Goal: Task Accomplishment & Management: Complete application form

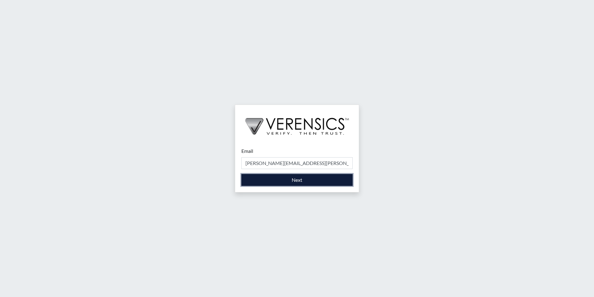
click at [291, 182] on button "Next" at bounding box center [297, 180] width 111 height 12
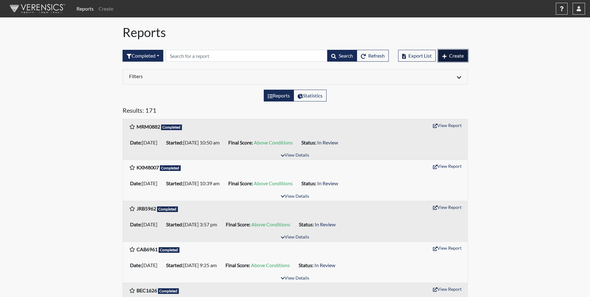
click at [450, 55] on span "Create" at bounding box center [456, 56] width 15 height 6
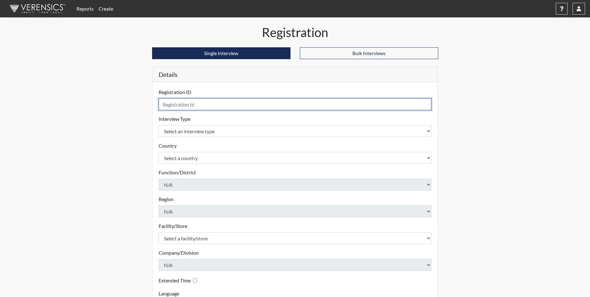
click at [184, 104] on input "text" at bounding box center [295, 104] width 273 height 12
type input "Mjm3289"
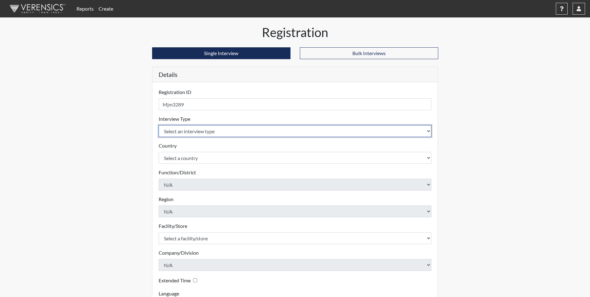
click at [166, 132] on select "Select an interview type Corrections Pre-Employment" at bounding box center [295, 131] width 273 height 12
select select "ff733e93-e1bf-11ea-9c9f-0eff0cf7eb8f"
click at [159, 125] on select "Select an interview type Corrections Pre-Employment" at bounding box center [295, 131] width 273 height 12
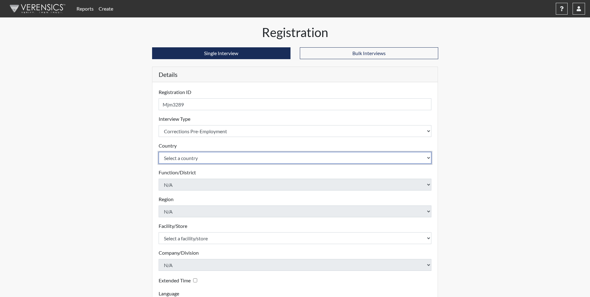
click at [201, 157] on select "Select a country [GEOGRAPHIC_DATA] [GEOGRAPHIC_DATA]" at bounding box center [295, 158] width 273 height 12
select select "united-states-of-[GEOGRAPHIC_DATA]"
click at [159, 152] on select "Select a country [GEOGRAPHIC_DATA] [GEOGRAPHIC_DATA]" at bounding box center [295, 158] width 273 height 12
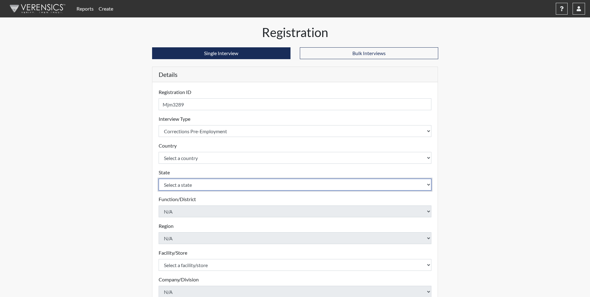
click at [185, 183] on select "Select a state [US_STATE] [US_STATE] [US_STATE] [US_STATE] [US_STATE] [US_STATE…" at bounding box center [295, 184] width 273 height 12
select select "GA"
click at [159, 178] on select "Select a state [US_STATE] [US_STATE] [US_STATE] [US_STATE] [US_STATE] [US_STATE…" at bounding box center [295, 184] width 273 height 12
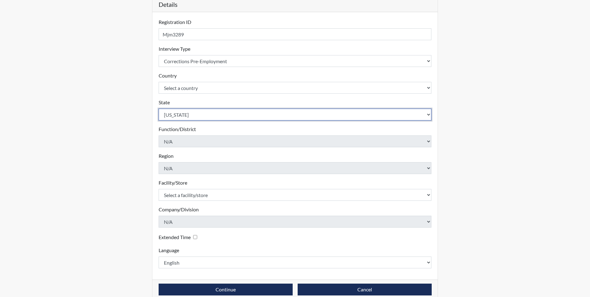
scroll to position [80, 0]
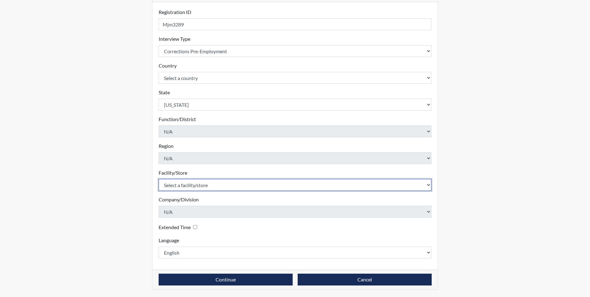
click at [197, 185] on select "Select a facility/store [PERSON_NAME] Unit Metro Re-Entry Facility Metro TC" at bounding box center [295, 185] width 273 height 12
select select "226f3449-6468-4bad-86c2-dd5091f02e51"
click at [159, 179] on select "Select a facility/store [PERSON_NAME] Unit Metro Re-Entry Facility Metro TC" at bounding box center [295, 185] width 273 height 12
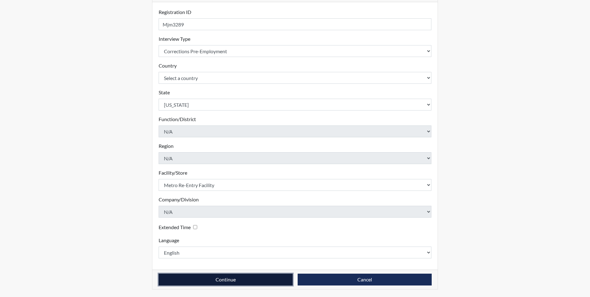
click at [258, 278] on button "Continue" at bounding box center [226, 279] width 134 height 12
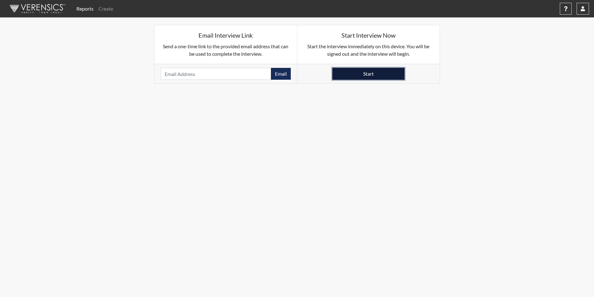
click at [366, 73] on button "Start" at bounding box center [369, 74] width 72 height 12
